Goal: Check status

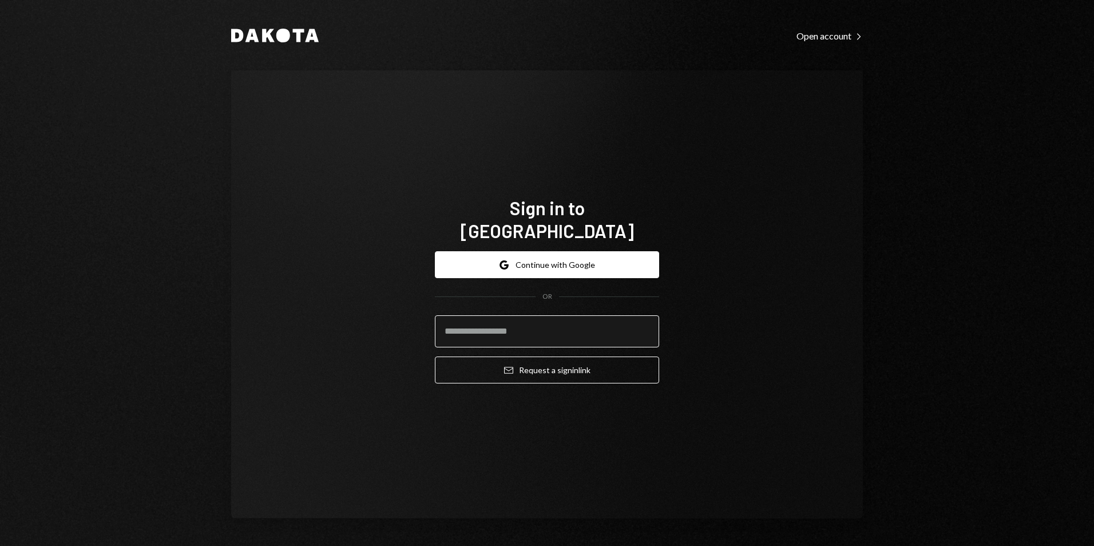
click at [538, 327] on input "email" at bounding box center [547, 331] width 224 height 32
type input "**********"
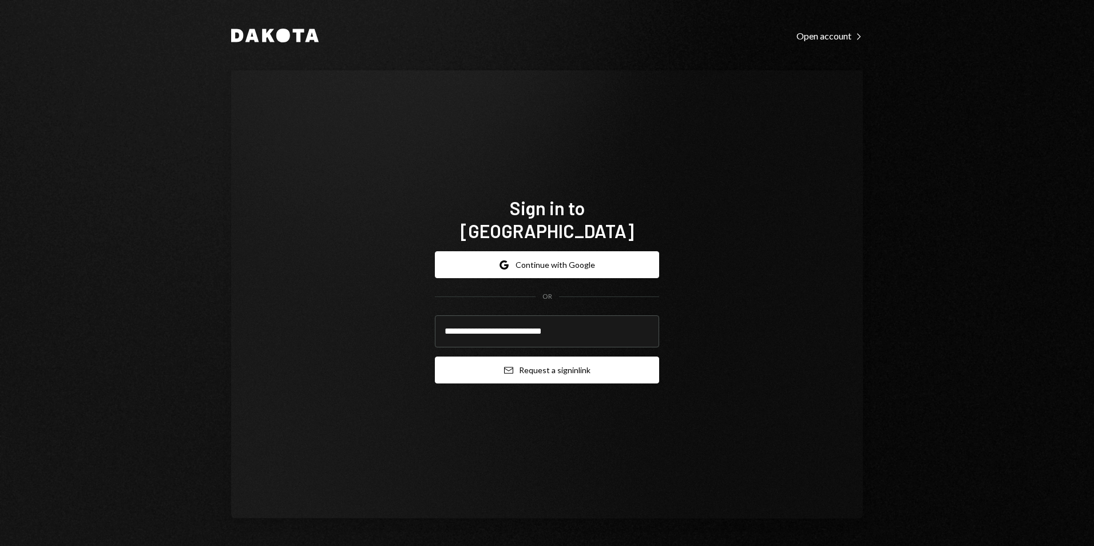
click at [570, 364] on button "Email Request a sign in link" at bounding box center [547, 369] width 224 height 27
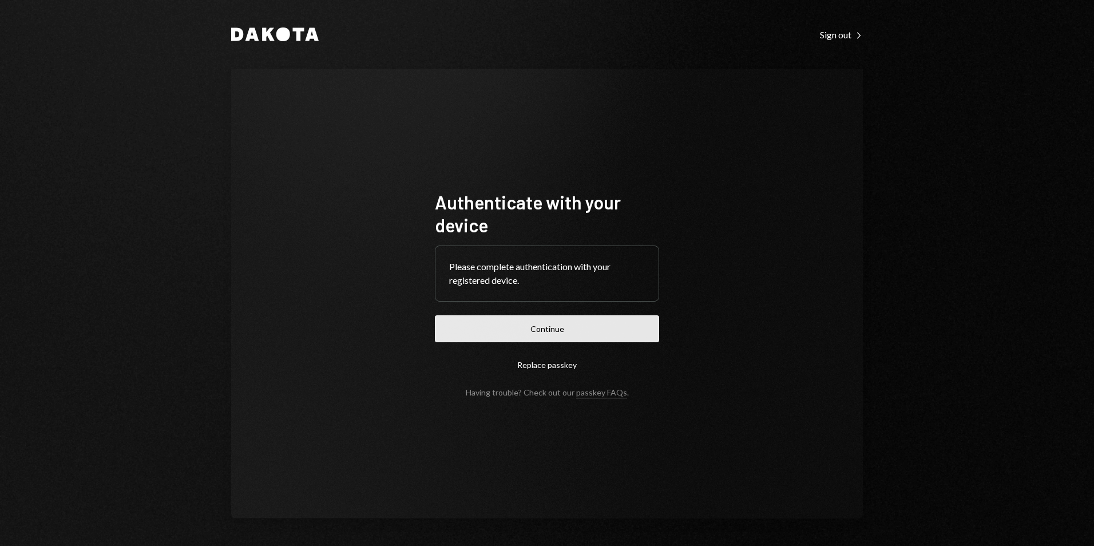
click at [572, 341] on button "Continue" at bounding box center [547, 328] width 224 height 27
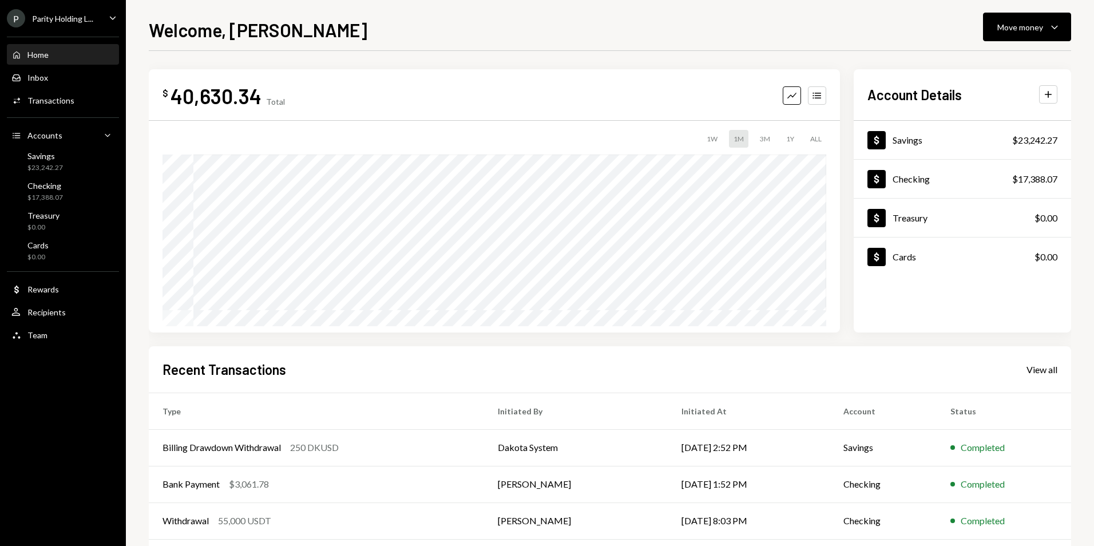
click at [96, 25] on div "P Parity Holding L... Caret Down" at bounding box center [63, 18] width 126 height 18
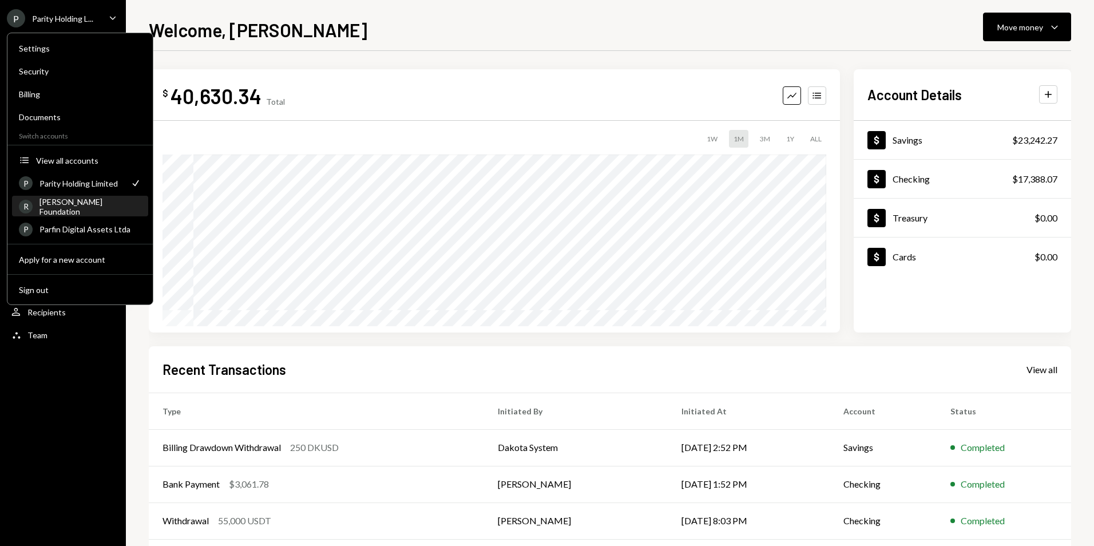
click at [112, 209] on div "[PERSON_NAME] Foundation" at bounding box center [90, 206] width 102 height 19
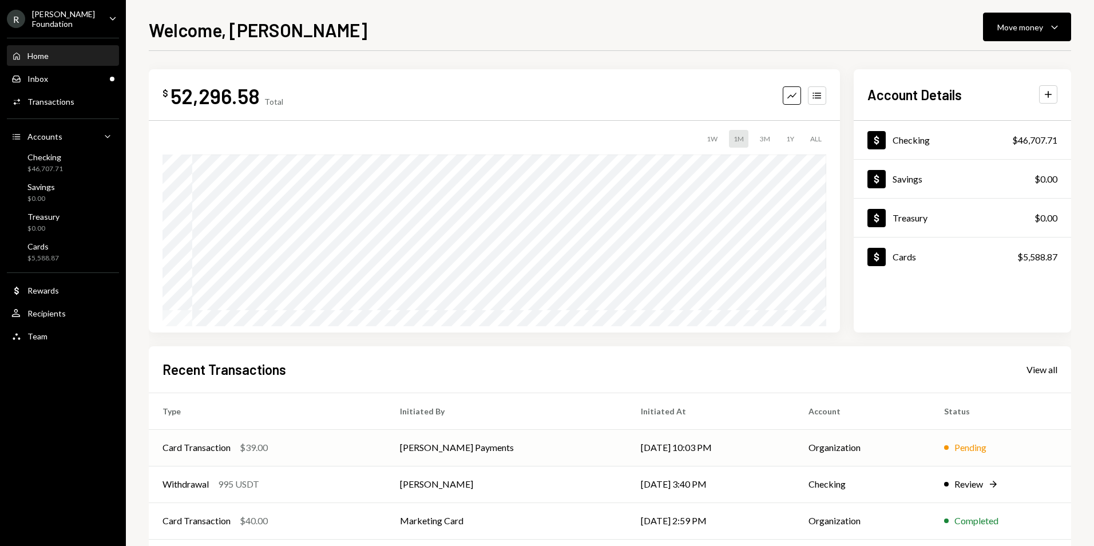
click at [627, 442] on td "[DATE] 10:03 PM" at bounding box center [711, 447] width 168 height 37
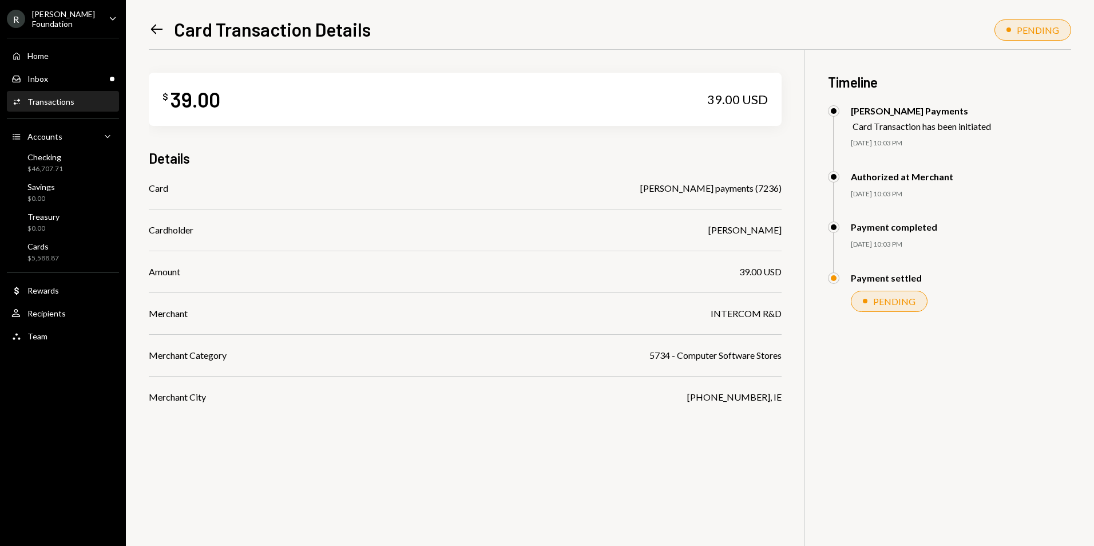
click at [153, 25] on icon "Left Arrow" at bounding box center [157, 29] width 16 height 16
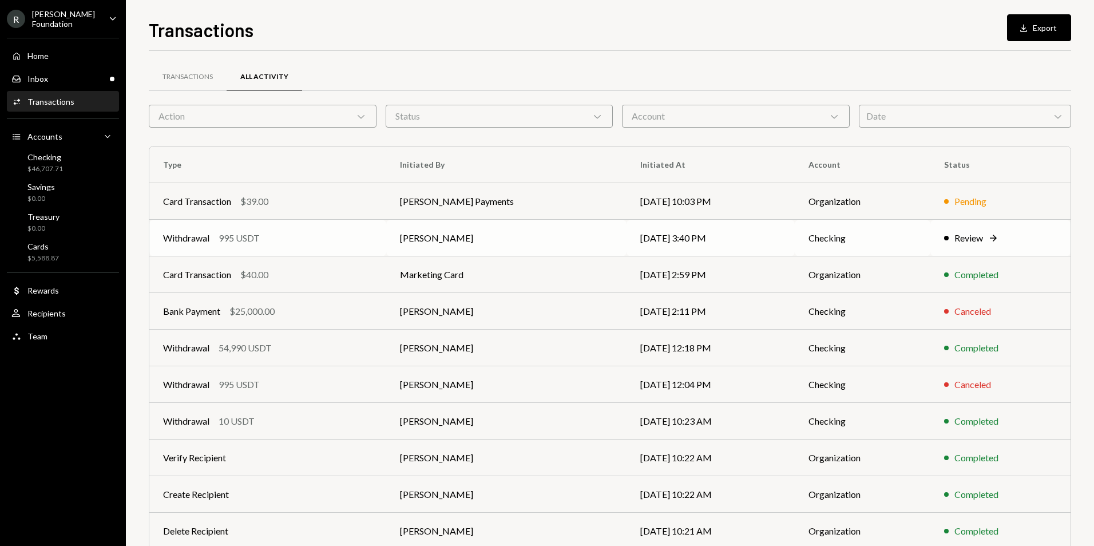
click at [555, 243] on td "[PERSON_NAME]" at bounding box center [506, 238] width 240 height 37
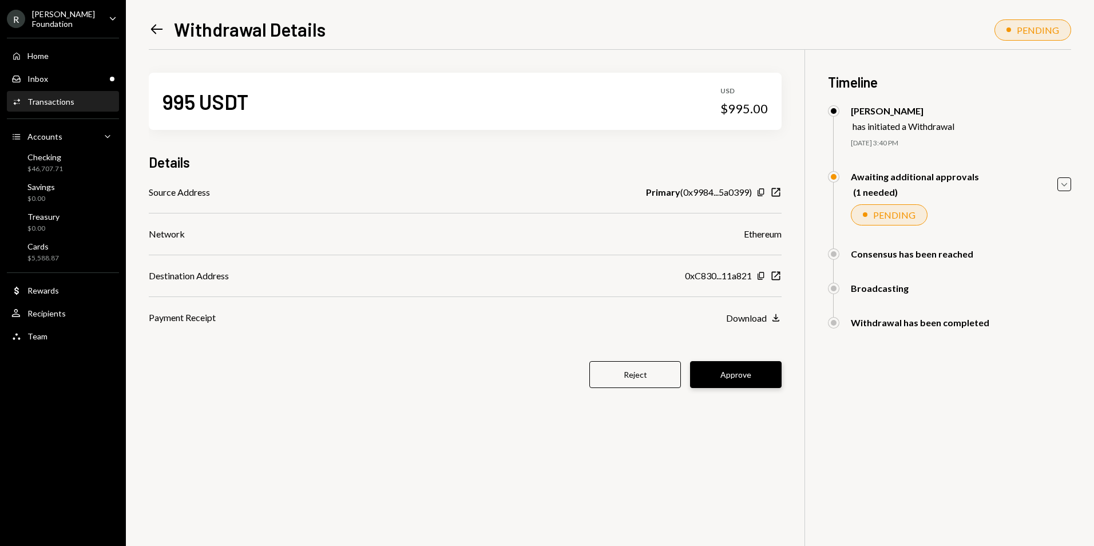
click at [737, 377] on button "Approve" at bounding box center [736, 374] width 92 height 27
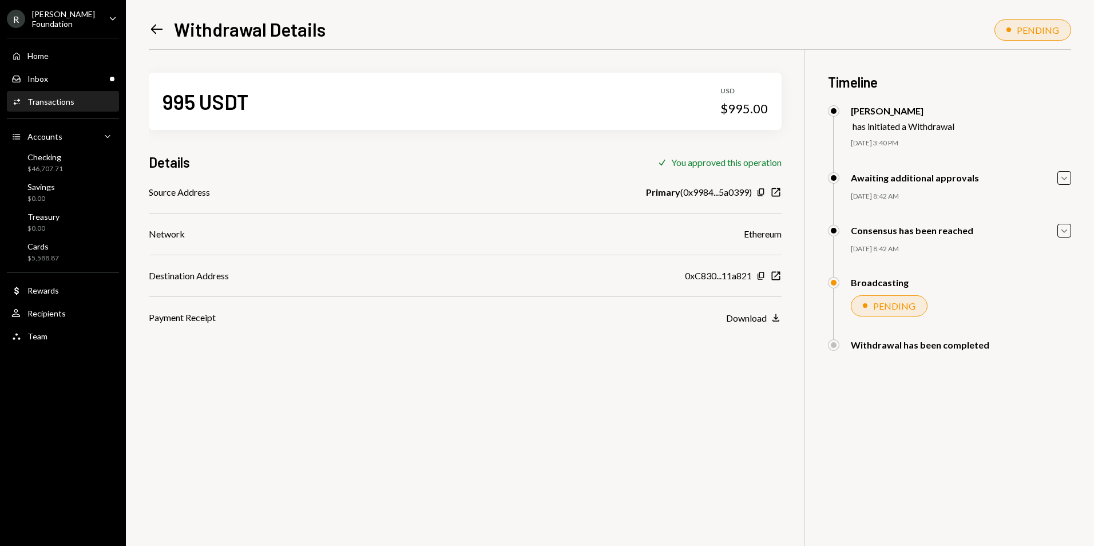
click at [161, 31] on icon "Left Arrow" at bounding box center [157, 29] width 16 height 16
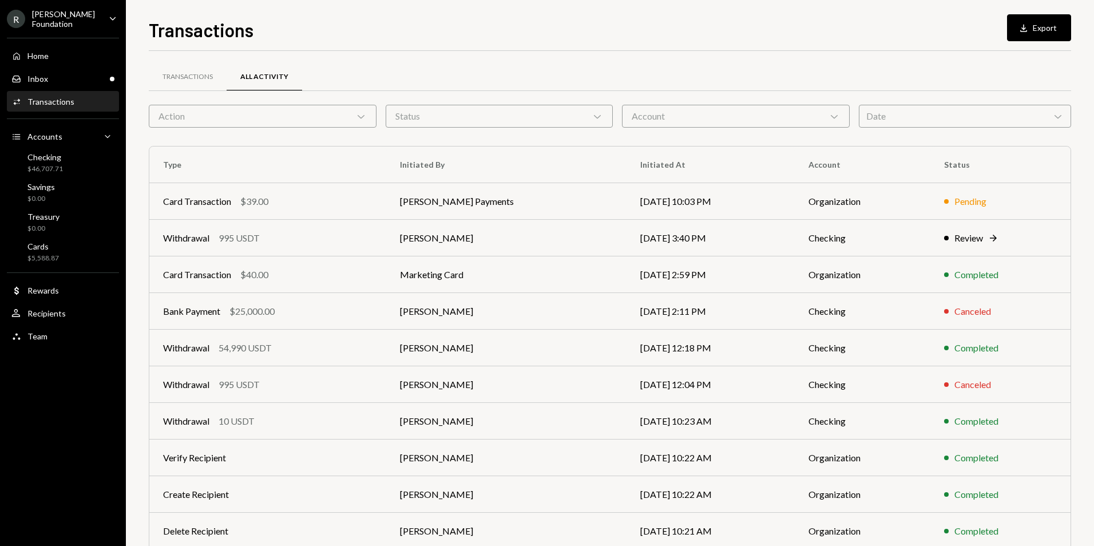
click at [90, 11] on div "R [PERSON_NAME] Foundation" at bounding box center [53, 18] width 93 height 19
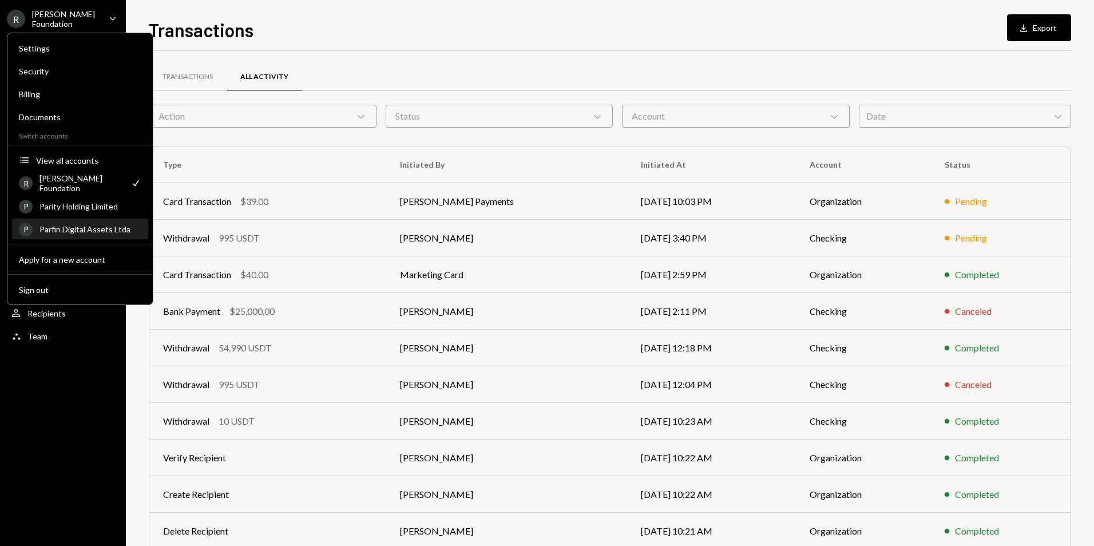
click at [92, 229] on div "Parfin Digital Assets Ltda" at bounding box center [90, 229] width 102 height 10
